Goal: Information Seeking & Learning: Learn about a topic

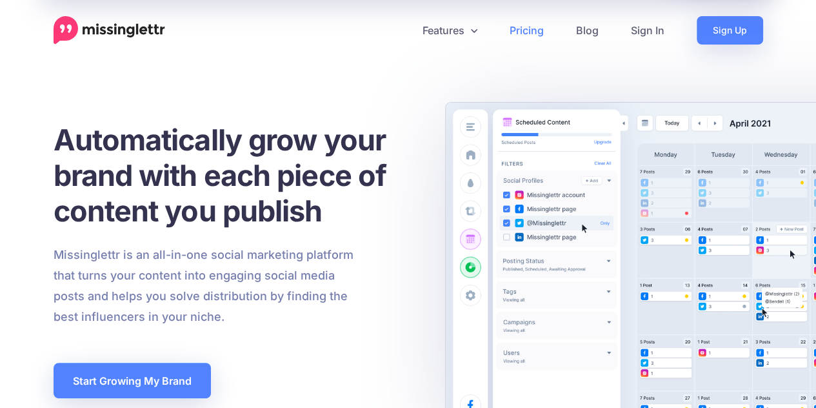
click at [535, 35] on link "Pricing" at bounding box center [527, 30] width 66 height 28
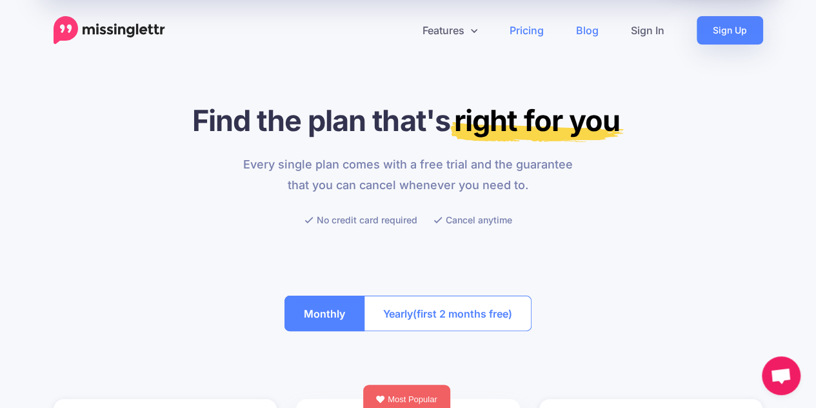
click at [585, 34] on link "Blog" at bounding box center [587, 30] width 55 height 28
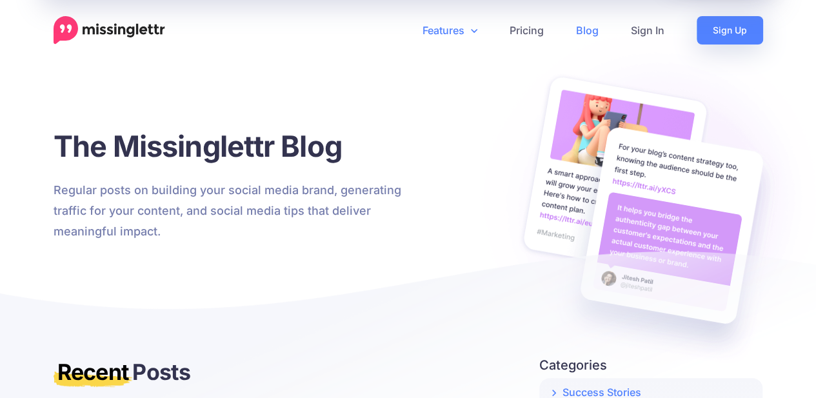
click at [461, 29] on link "Features" at bounding box center [449, 30] width 87 height 28
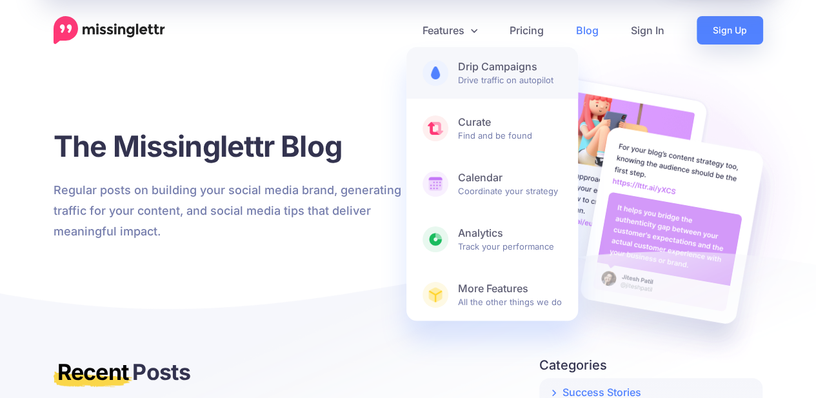
click at [514, 72] on b "Drip Campaigns" at bounding box center [510, 67] width 104 height 14
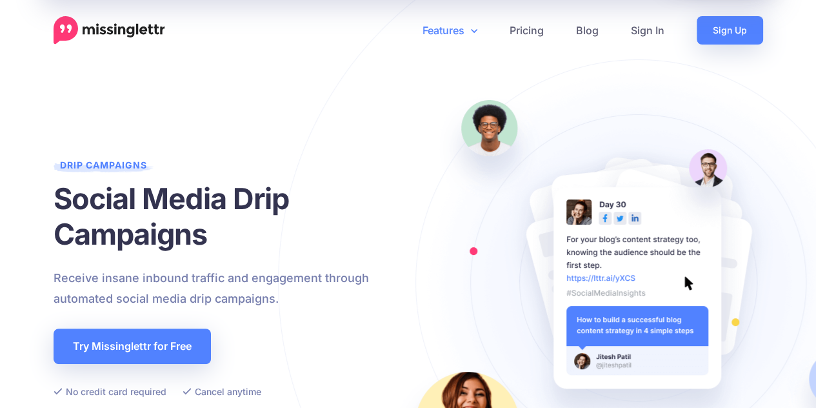
click at [472, 25] on icon at bounding box center [474, 30] width 6 height 10
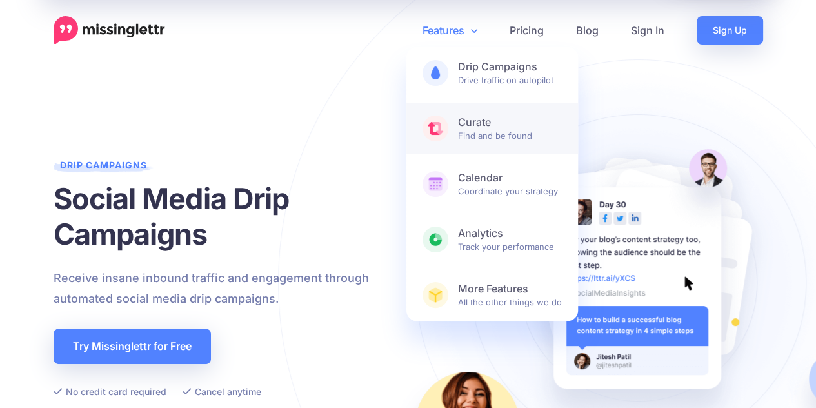
click at [463, 135] on span "Curate Find and be found" at bounding box center [510, 128] width 104 height 26
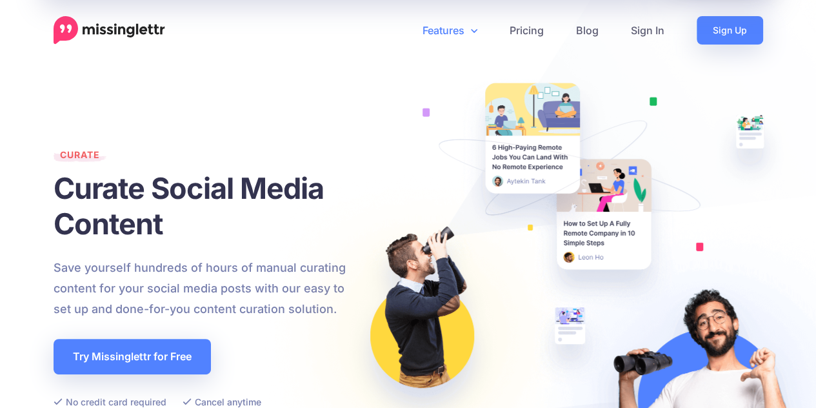
click at [470, 33] on link "Features" at bounding box center [449, 30] width 87 height 28
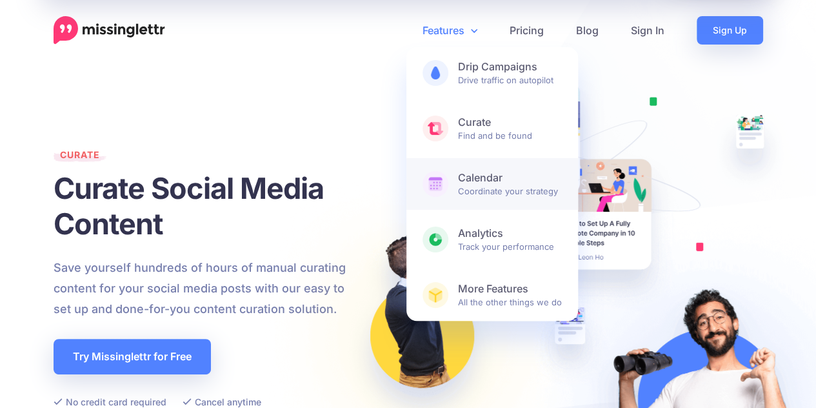
click at [470, 192] on span "Calendar Coordinate your strategy" at bounding box center [510, 184] width 104 height 26
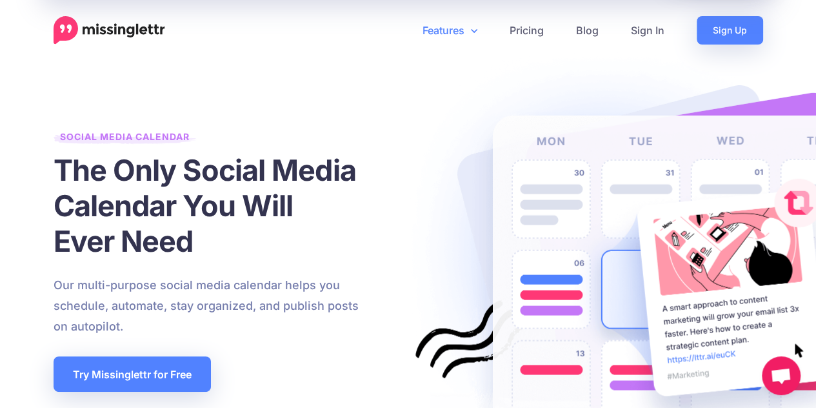
click at [477, 33] on link "Features" at bounding box center [449, 30] width 87 height 28
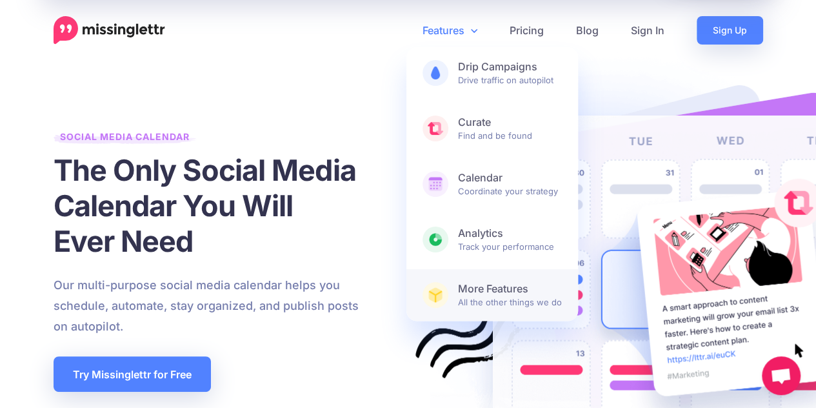
click at [466, 280] on link "More Features All the other things we do" at bounding box center [492, 295] width 172 height 52
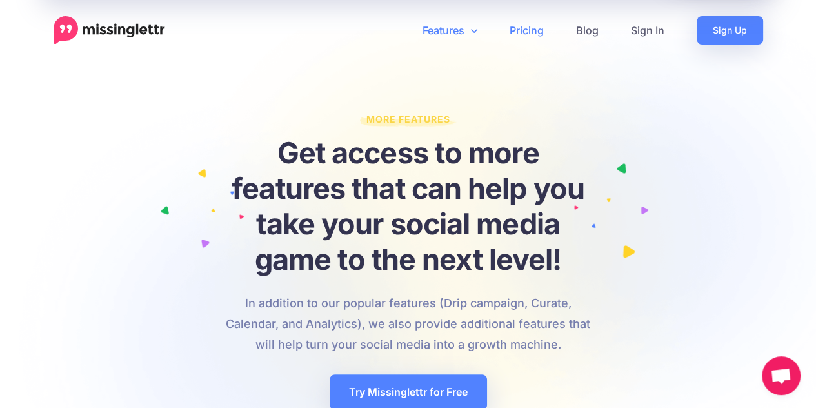
click at [536, 29] on link "Pricing" at bounding box center [527, 30] width 66 height 28
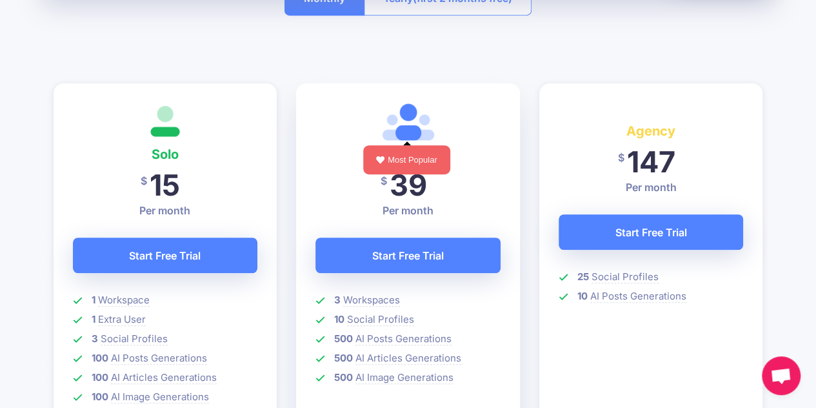
scroll to position [387, 0]
